Goal: Information Seeking & Learning: Learn about a topic

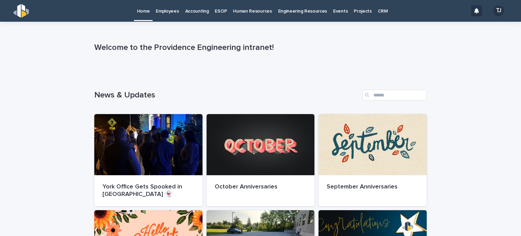
click at [177, 11] on p "Employees" at bounding box center [167, 7] width 23 height 14
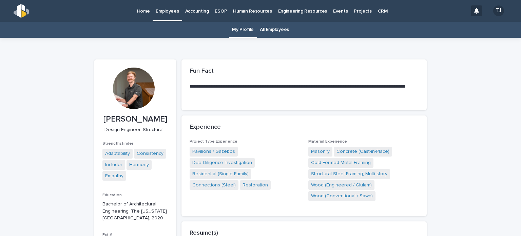
click at [200, 17] on link "Accounting" at bounding box center [197, 10] width 30 height 21
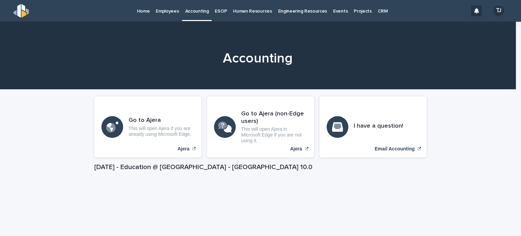
click at [222, 13] on p "ESOP" at bounding box center [221, 7] width 12 height 14
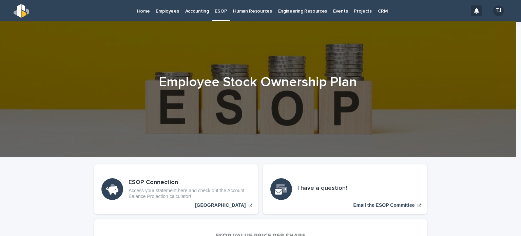
click at [243, 13] on p "Human Resources" at bounding box center [252, 7] width 39 height 14
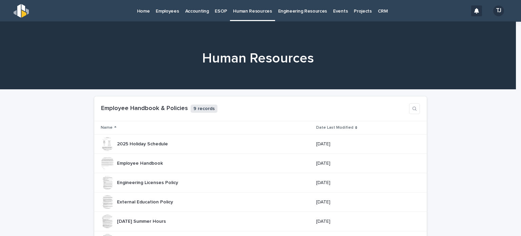
click at [290, 13] on p "Engineering Resources" at bounding box center [302, 7] width 49 height 14
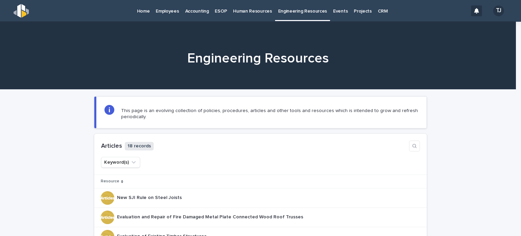
click at [163, 11] on p "Employees" at bounding box center [167, 7] width 23 height 14
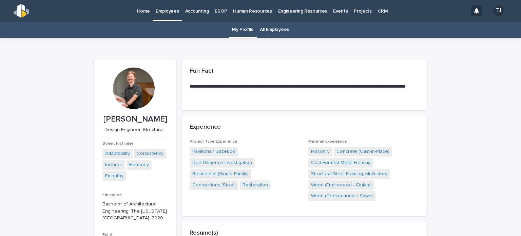
click at [336, 9] on p "Events" at bounding box center [340, 7] width 15 height 14
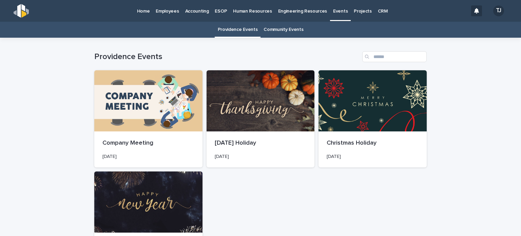
click at [143, 7] on p "Home" at bounding box center [143, 7] width 13 height 14
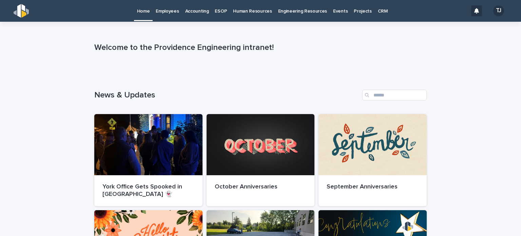
click at [169, 8] on p "Employees" at bounding box center [167, 7] width 23 height 14
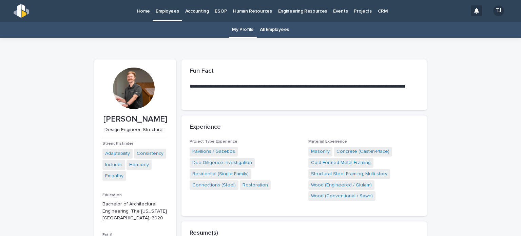
click at [191, 11] on p "Accounting" at bounding box center [197, 7] width 24 height 14
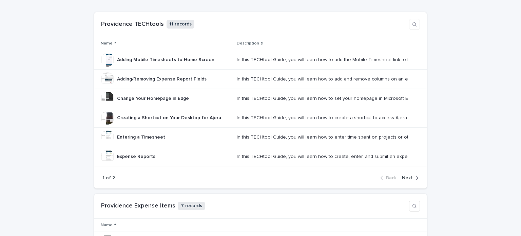
scroll to position [239, 0]
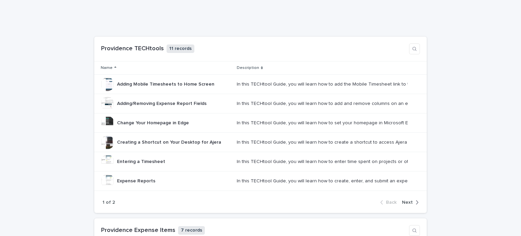
click at [403, 201] on span "Next" at bounding box center [407, 202] width 11 height 5
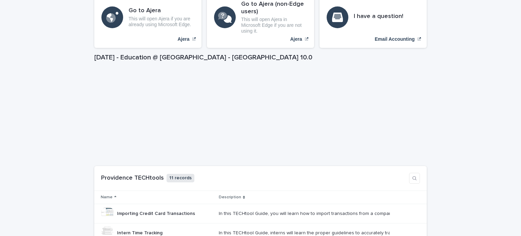
scroll to position [0, 0]
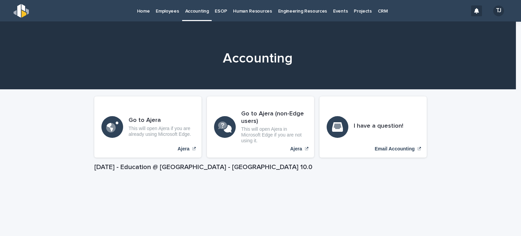
click at [247, 15] on link "Human Resources" at bounding box center [252, 10] width 45 height 21
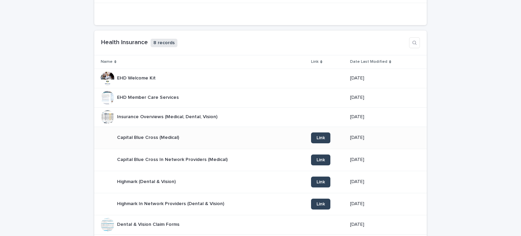
scroll to position [339, 0]
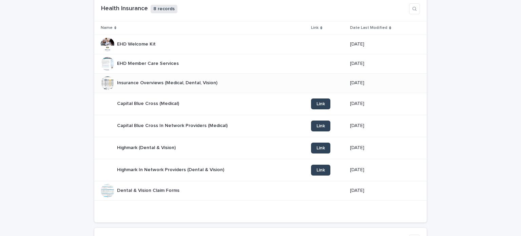
click at [202, 81] on p "Insurance Overviews (Medical, Dental, Vision)" at bounding box center [168, 82] width 102 height 7
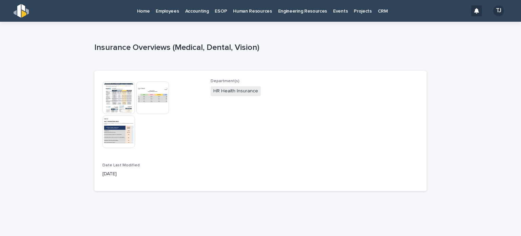
click at [119, 95] on img at bounding box center [118, 97] width 33 height 33
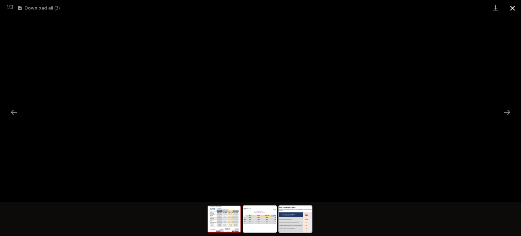
click at [512, 8] on button "Close gallery" at bounding box center [512, 8] width 17 height 16
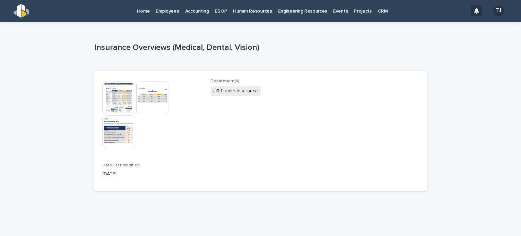
click at [149, 91] on img at bounding box center [152, 97] width 33 height 33
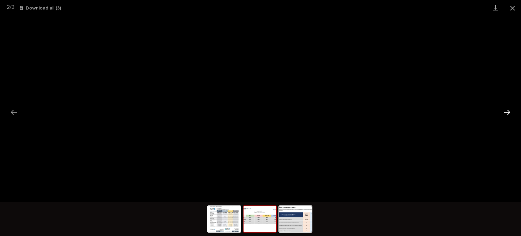
click at [506, 108] on button "Next slide" at bounding box center [507, 111] width 14 height 13
click at [508, 9] on button "Close gallery" at bounding box center [512, 8] width 17 height 16
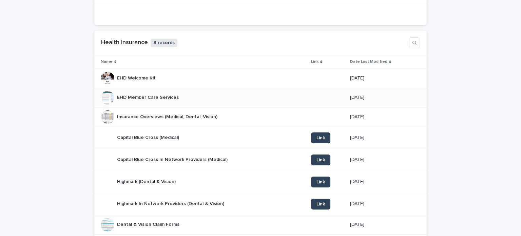
scroll to position [339, 0]
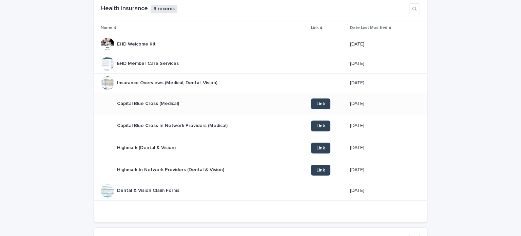
click at [151, 102] on p "Capital Blue Cross (Medical)" at bounding box center [148, 102] width 63 height 7
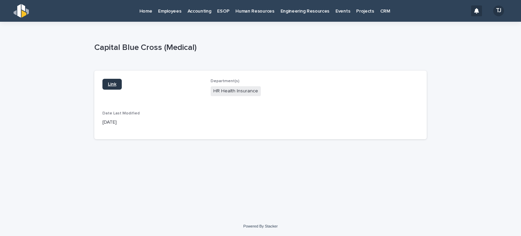
click at [118, 80] on link "Link" at bounding box center [111, 84] width 19 height 11
